Goal: Communication & Community: Answer question/provide support

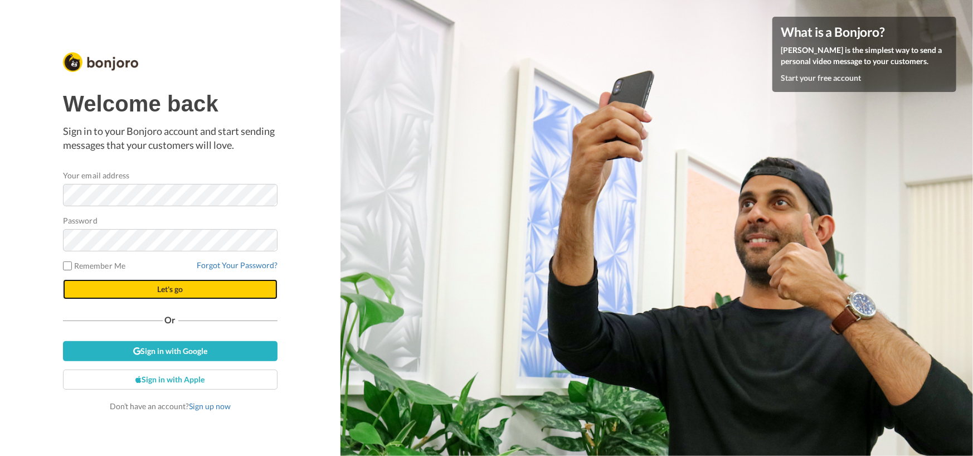
click at [142, 289] on button "Let's go" at bounding box center [170, 289] width 215 height 20
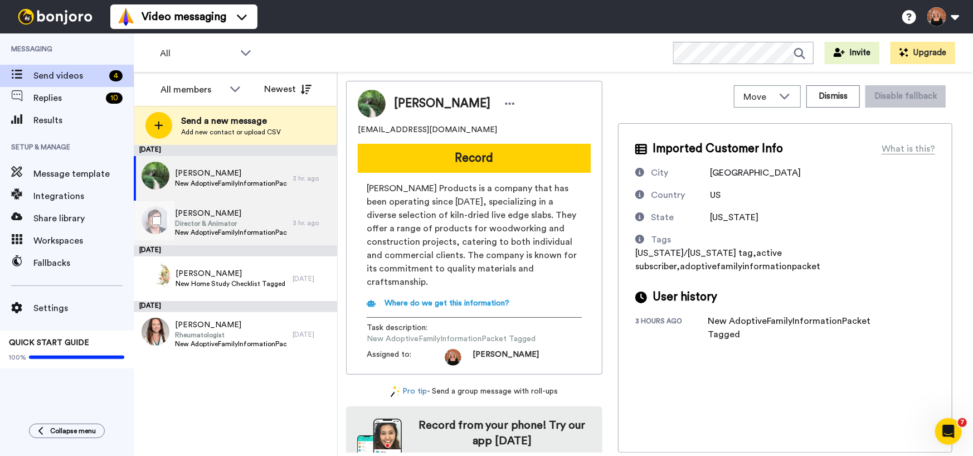
click at [206, 222] on span "Director & Animator" at bounding box center [231, 223] width 112 height 9
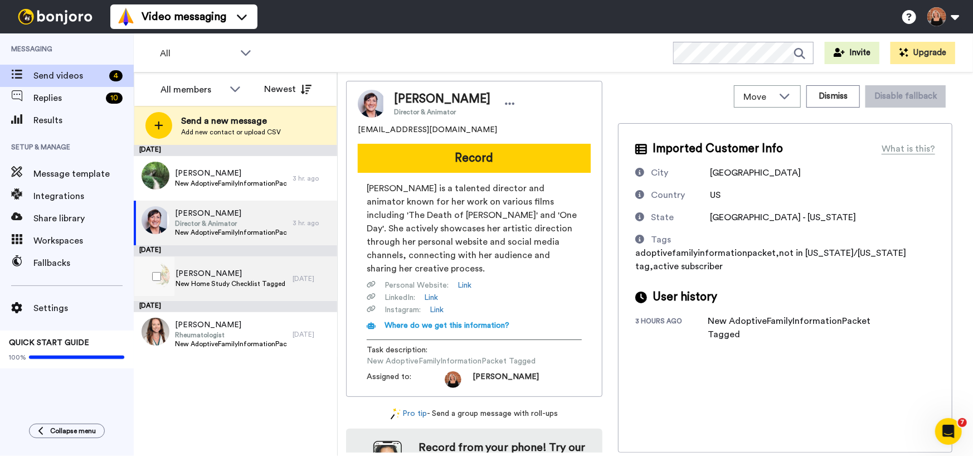
click at [208, 272] on span "[PERSON_NAME]" at bounding box center [231, 273] width 110 height 11
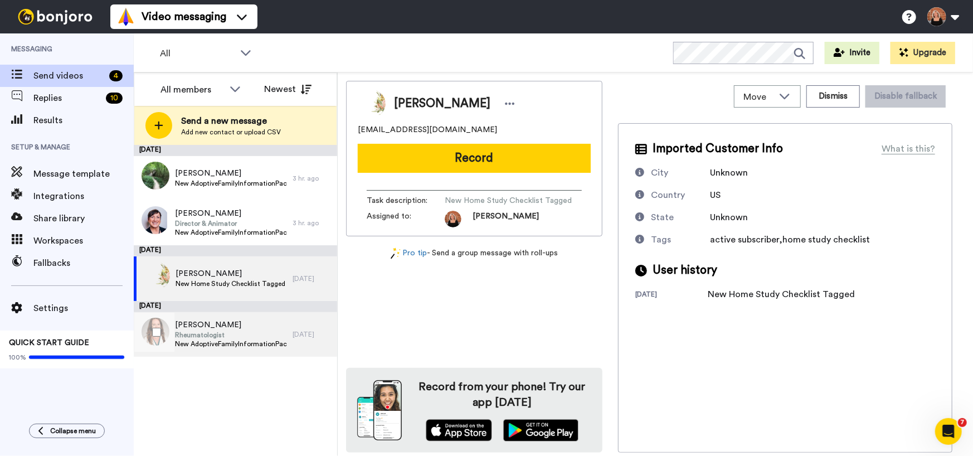
click at [233, 345] on span "New AdoptiveFamilyInformationPacket Tagged" at bounding box center [231, 344] width 112 height 9
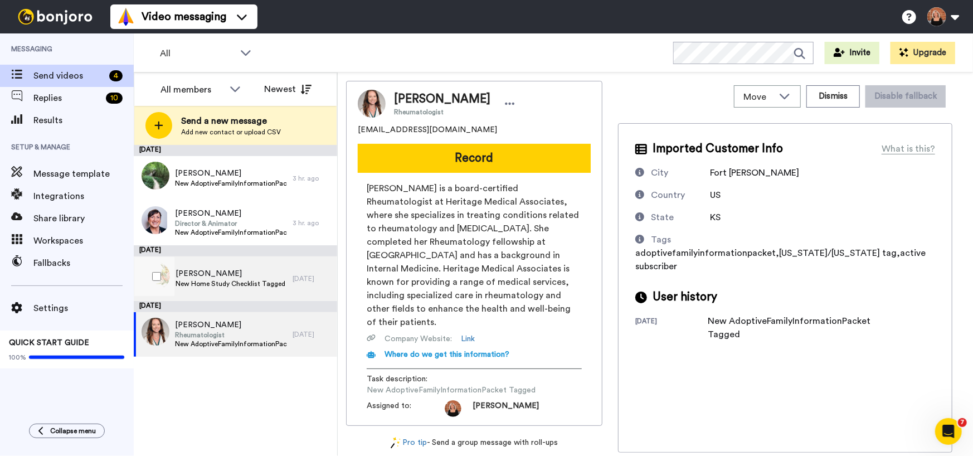
click at [239, 278] on span "[PERSON_NAME]" at bounding box center [231, 273] width 110 height 11
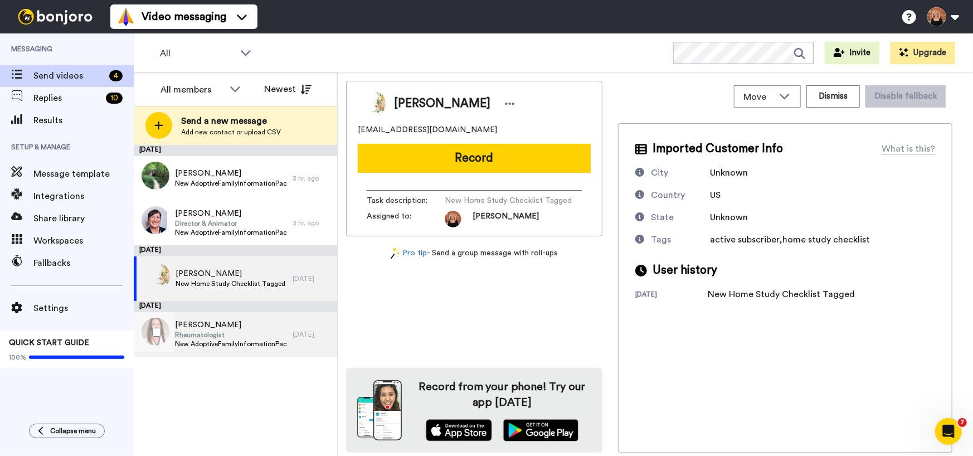
click at [233, 343] on span "New AdoptiveFamilyInformationPacket Tagged" at bounding box center [231, 344] width 112 height 9
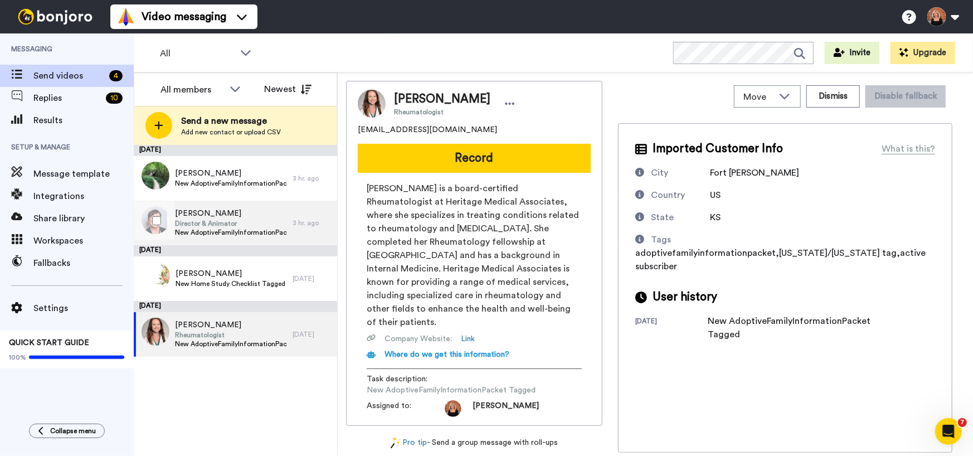
click at [234, 230] on span "New AdoptiveFamilyInformationPacket Tagged" at bounding box center [231, 232] width 112 height 9
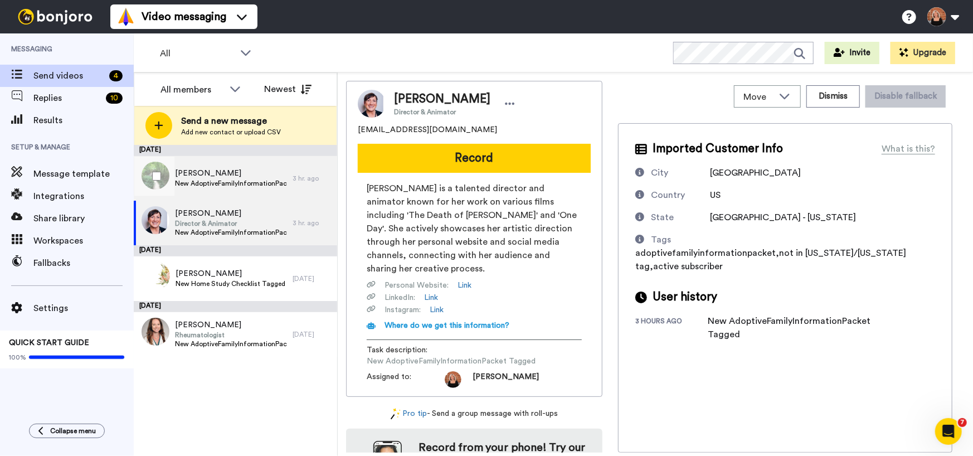
click at [218, 191] on div "Baley Woods New AdoptiveFamilyInformationPacket Tagged" at bounding box center [213, 178] width 159 height 45
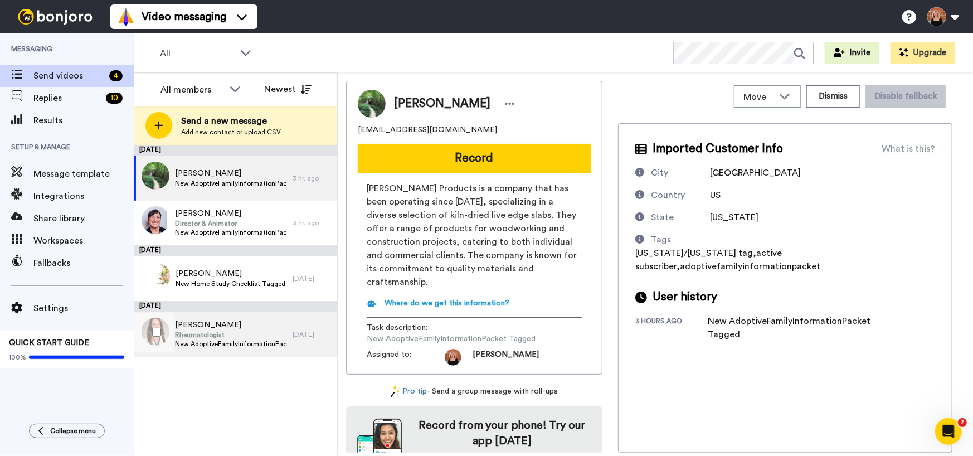
click at [209, 345] on span "New AdoptiveFamilyInformationPacket Tagged" at bounding box center [231, 344] width 112 height 9
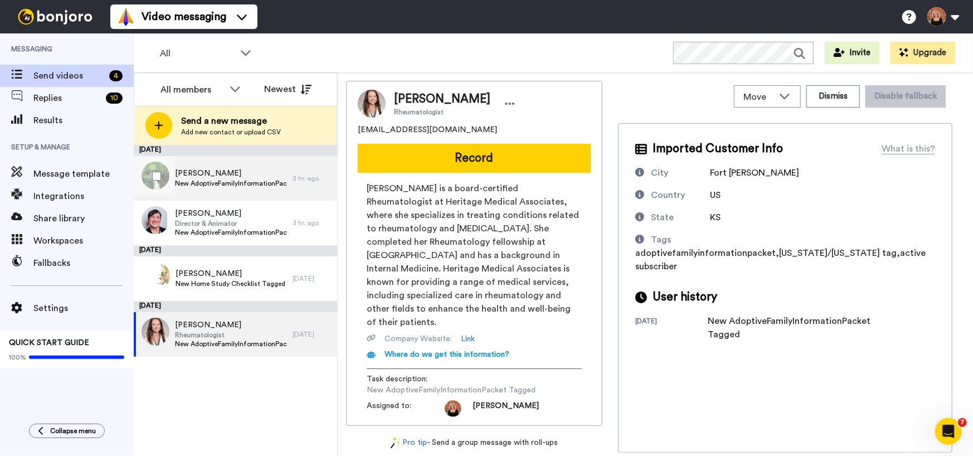
click at [213, 183] on span "New AdoptiveFamilyInformationPacket Tagged" at bounding box center [231, 183] width 112 height 9
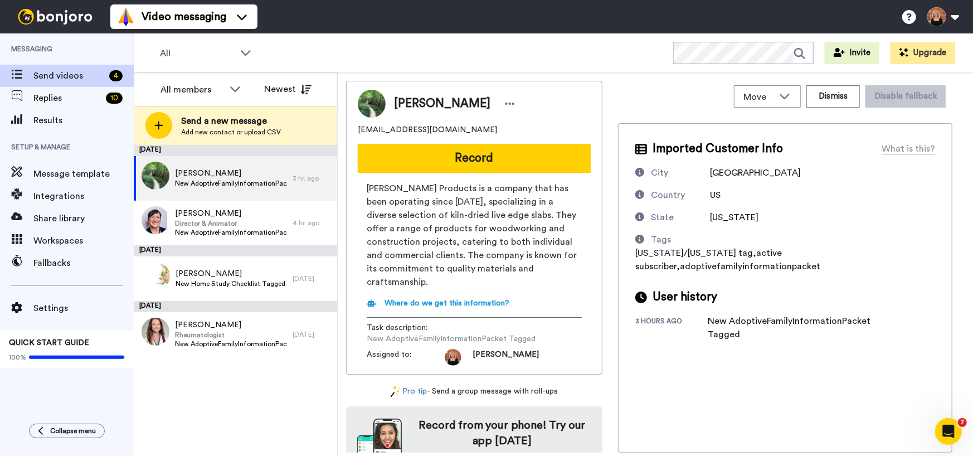
drag, startPoint x: 534, startPoint y: 154, endPoint x: 524, endPoint y: 155, distance: 10.1
click at [534, 154] on button "Record" at bounding box center [474, 158] width 233 height 29
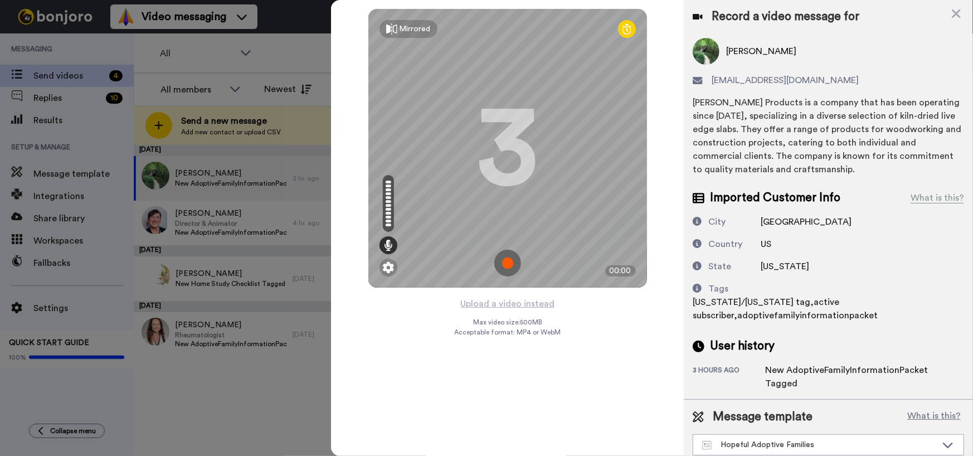
click at [510, 265] on img at bounding box center [507, 263] width 27 height 27
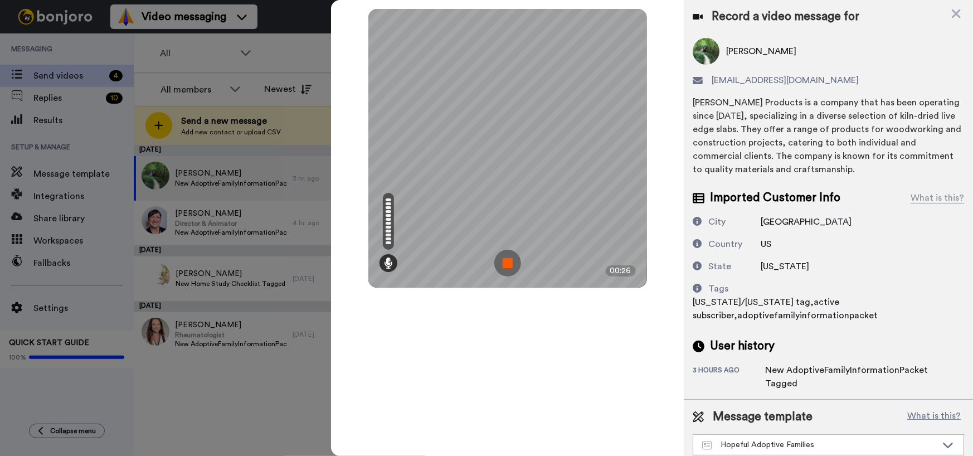
click at [510, 265] on img at bounding box center [507, 263] width 27 height 27
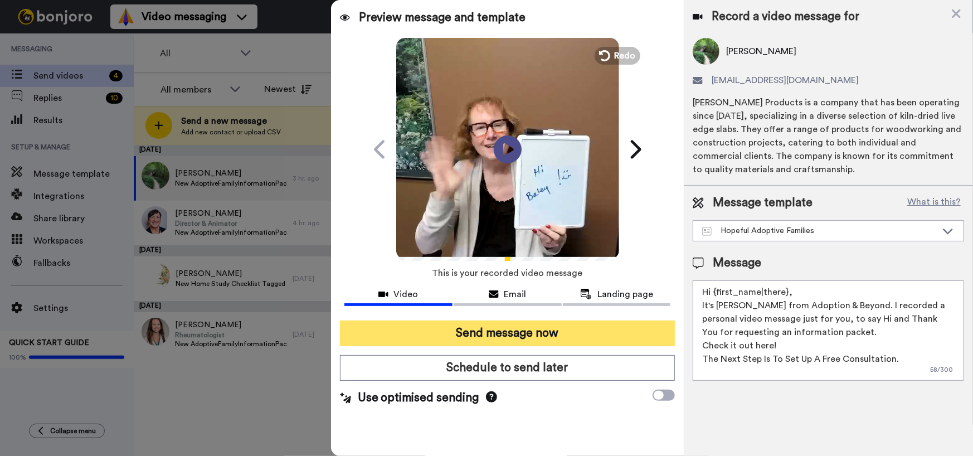
click at [493, 334] on button "Send message now" at bounding box center [508, 334] width 336 height 26
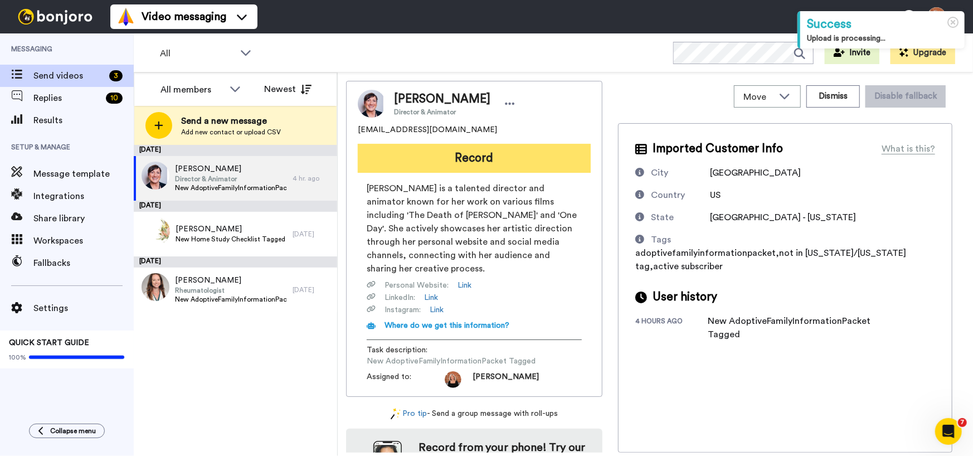
click at [468, 171] on button "Record" at bounding box center [474, 158] width 233 height 29
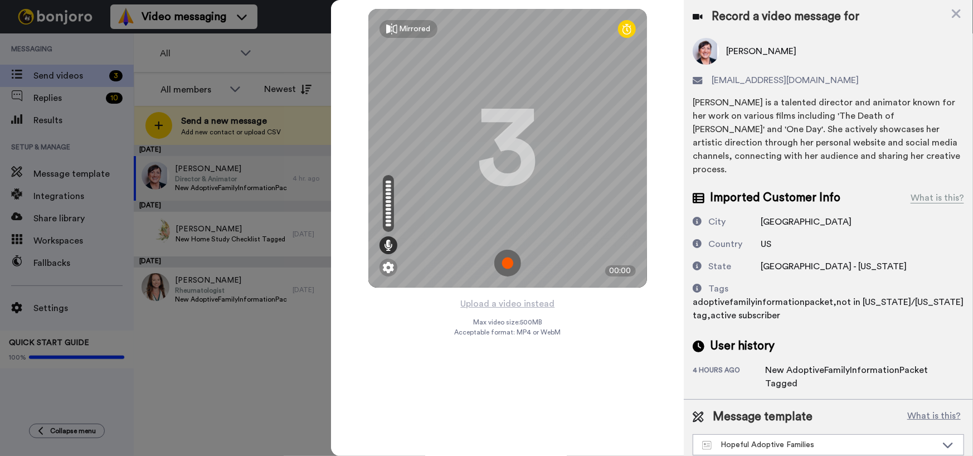
click at [503, 264] on img at bounding box center [507, 263] width 27 height 27
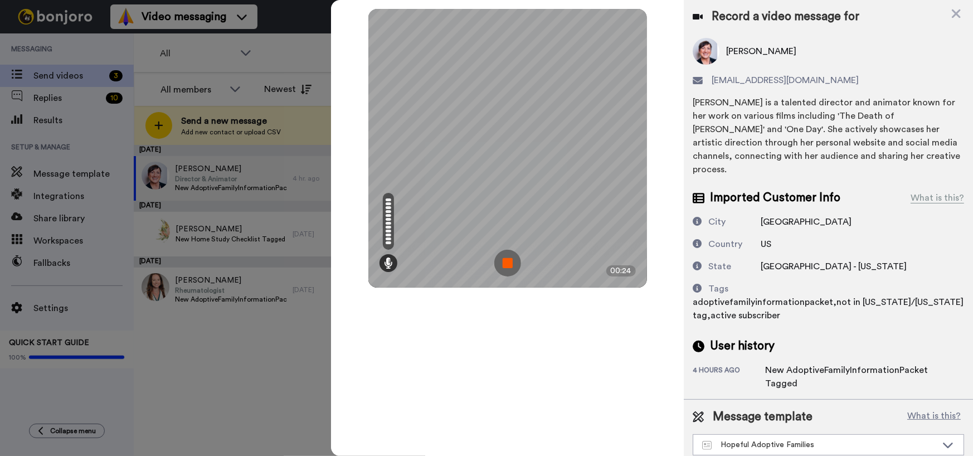
click at [503, 264] on img at bounding box center [507, 263] width 27 height 27
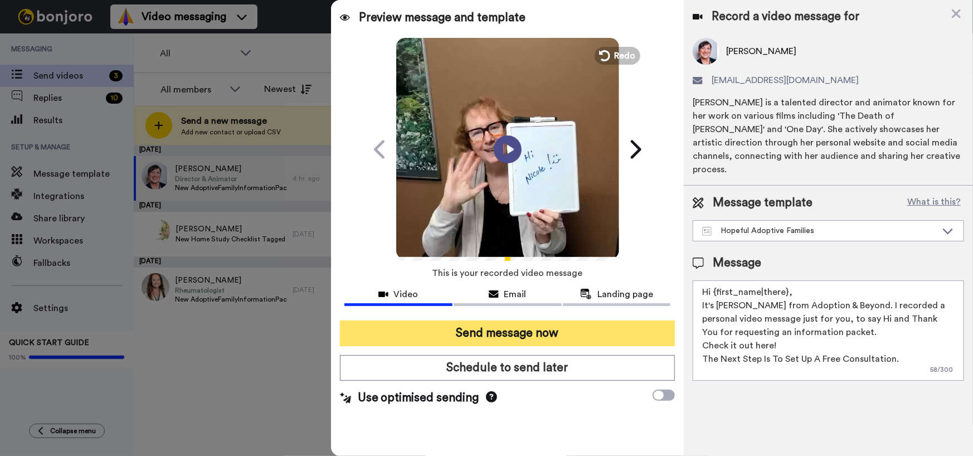
click at [503, 331] on button "Send message now" at bounding box center [508, 334] width 336 height 26
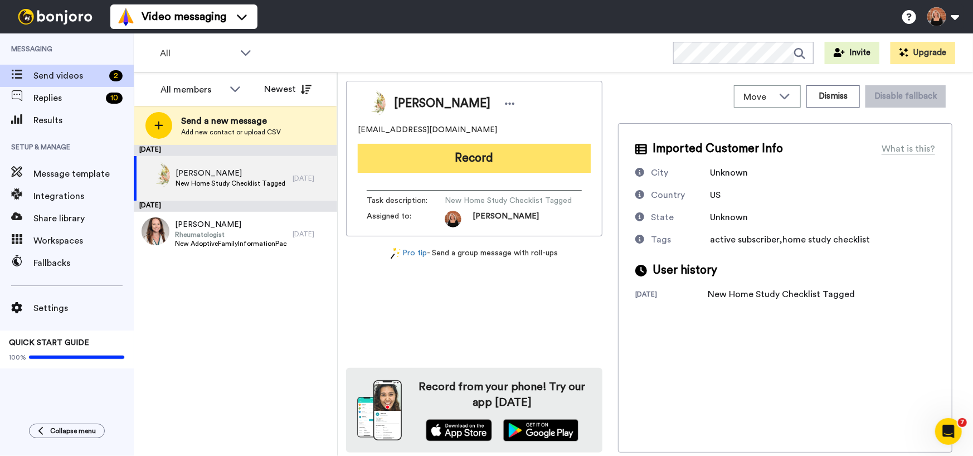
click at [493, 165] on button "Record" at bounding box center [474, 158] width 233 height 29
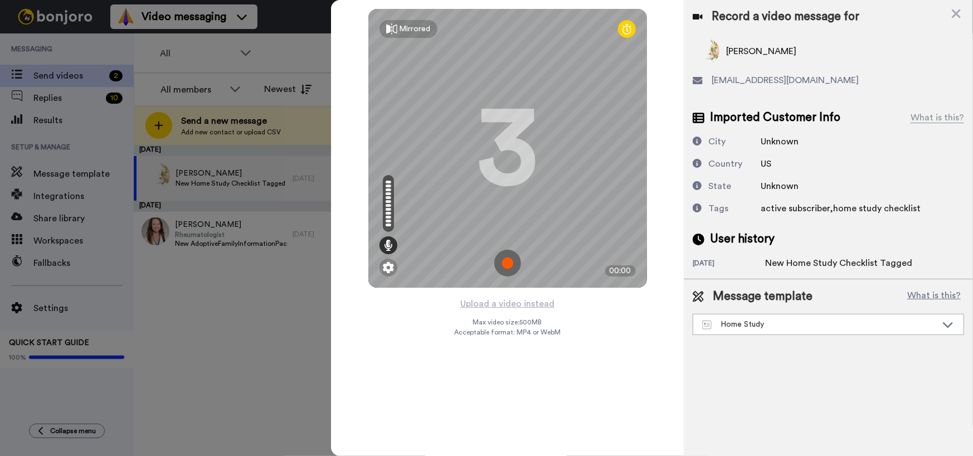
click at [507, 263] on img at bounding box center [507, 263] width 27 height 27
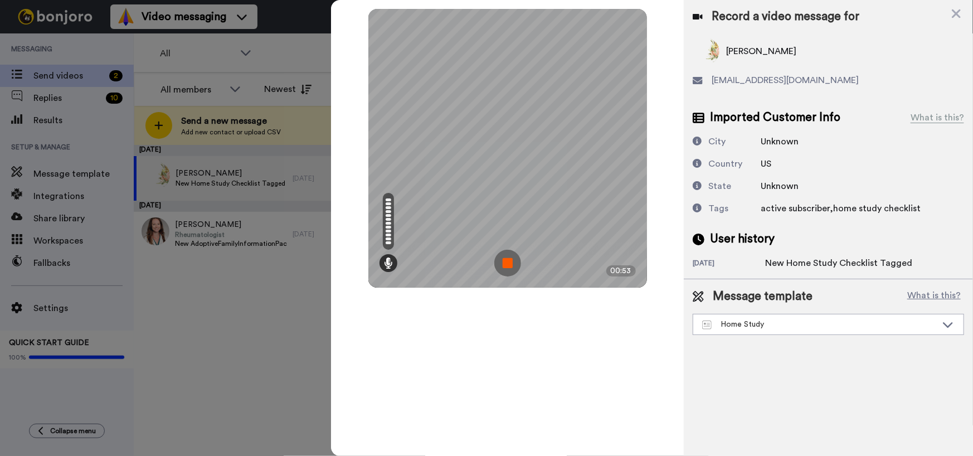
click at [507, 263] on img at bounding box center [507, 263] width 27 height 27
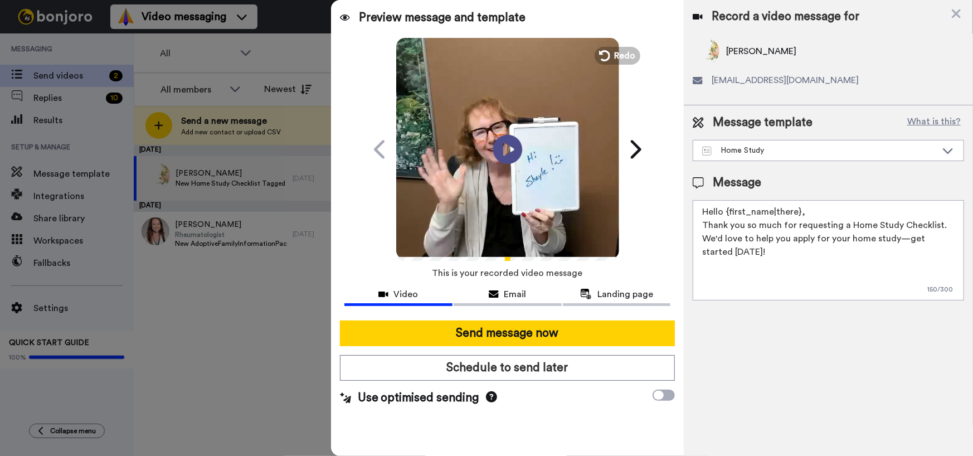
click at [512, 155] on icon at bounding box center [508, 149] width 30 height 30
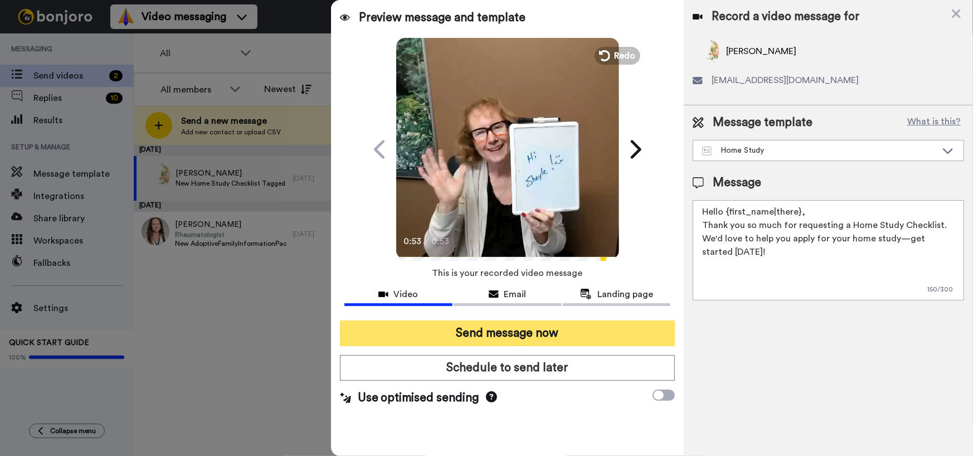
click at [508, 329] on button "Send message now" at bounding box center [508, 334] width 336 height 26
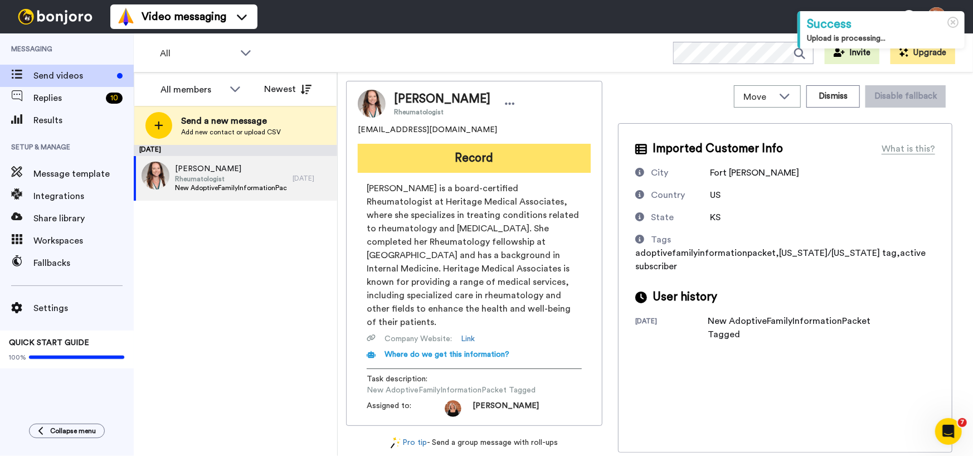
click at [492, 153] on button "Record" at bounding box center [474, 158] width 233 height 29
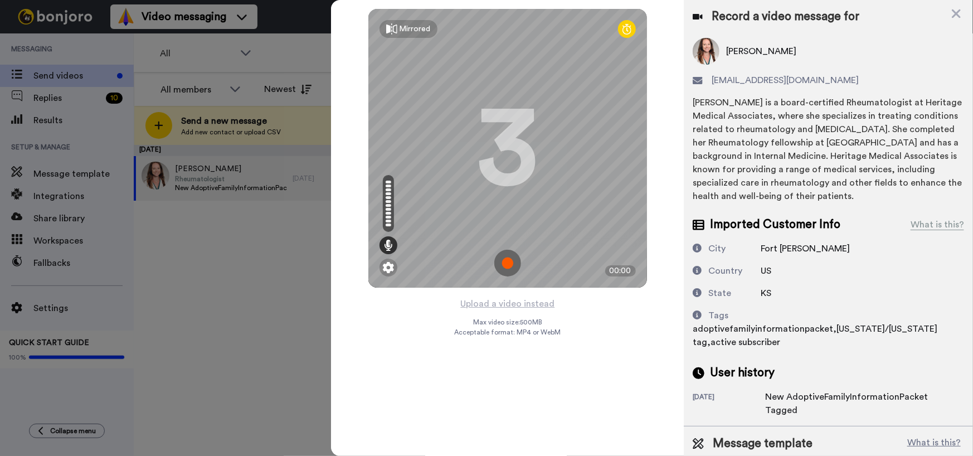
click at [508, 260] on img at bounding box center [507, 263] width 27 height 27
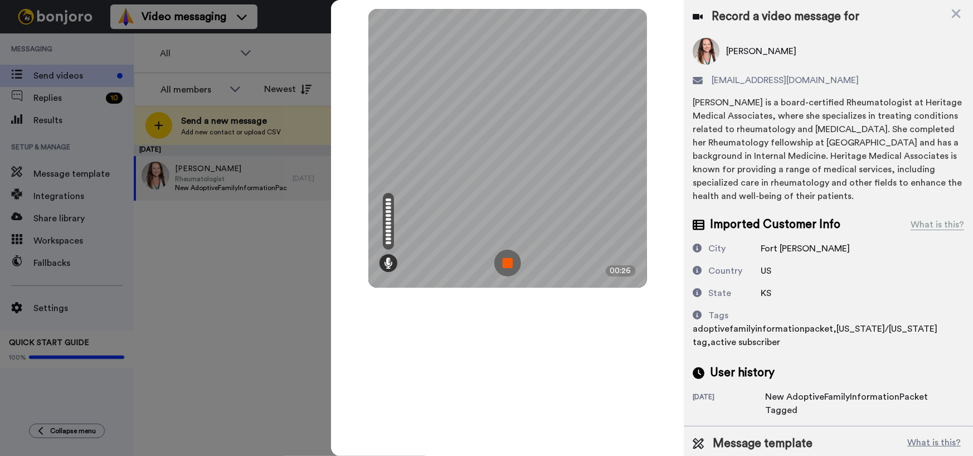
click at [510, 270] on img at bounding box center [507, 263] width 27 height 27
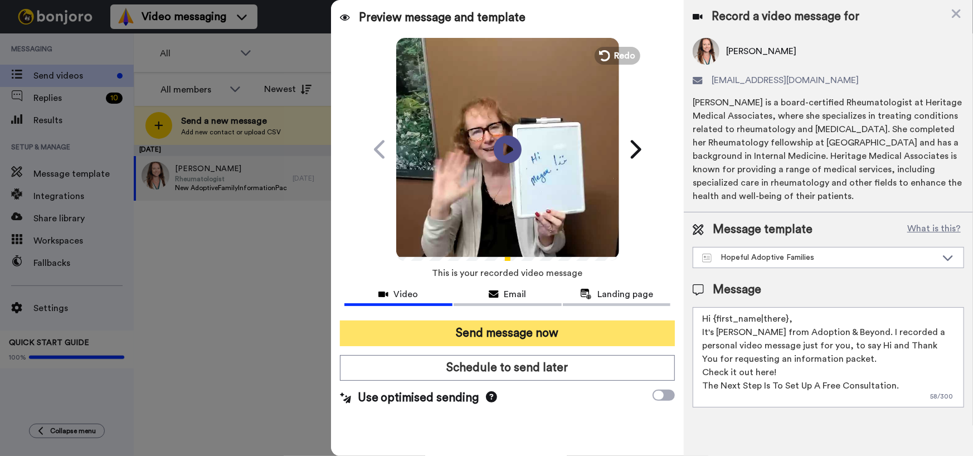
click at [504, 337] on button "Send message now" at bounding box center [508, 334] width 336 height 26
